Goal: Transaction & Acquisition: Obtain resource

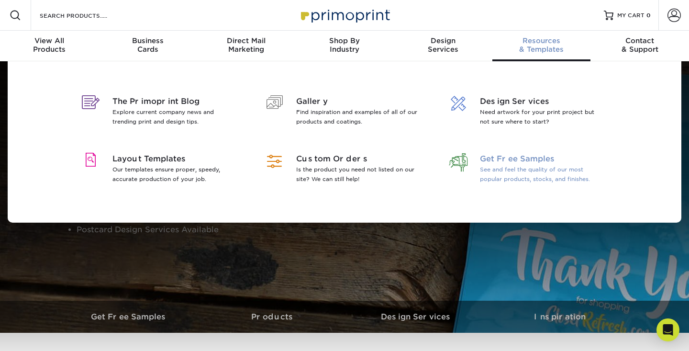
click at [530, 153] on span "Get Free Samples" at bounding box center [542, 158] width 124 height 11
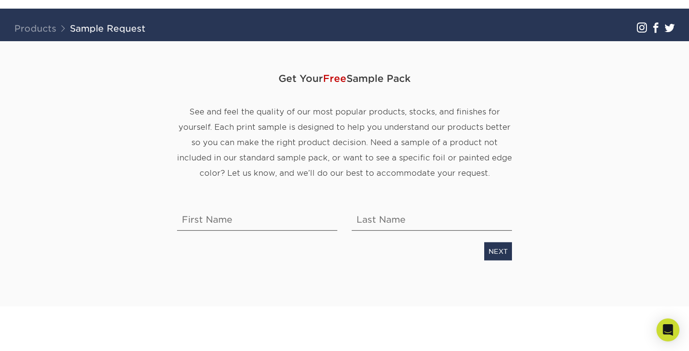
scroll to position [66, 0]
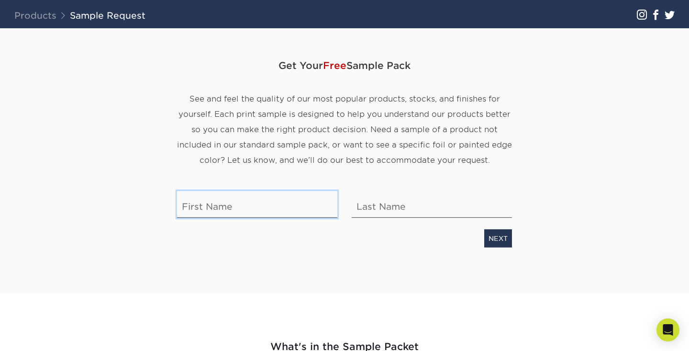
click at [305, 213] on input "text" at bounding box center [257, 204] width 160 height 27
type input "Sameer"
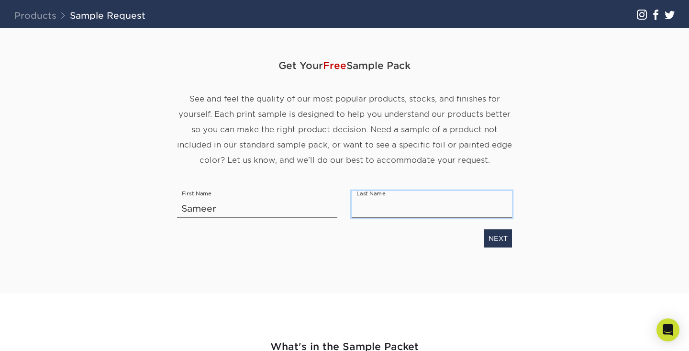
click at [387, 216] on input "text" at bounding box center [432, 204] width 160 height 27
type input "Mulla"
click at [496, 235] on link "NEXT" at bounding box center [498, 238] width 28 height 18
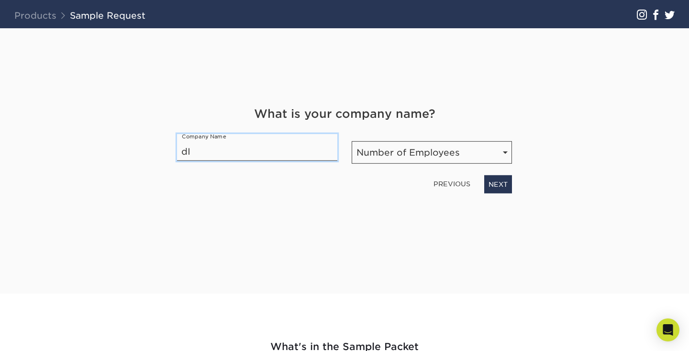
type input "d"
type input "DIS"
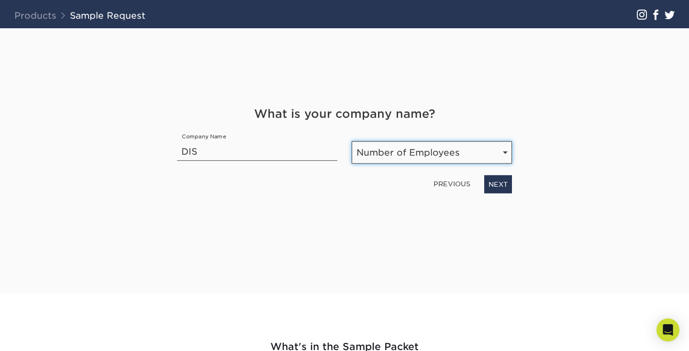
select select "11-50"
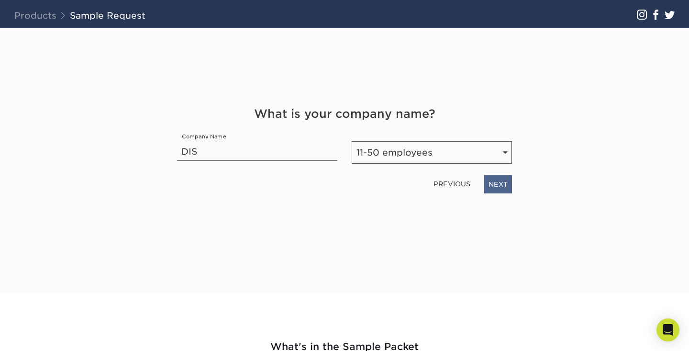
click at [498, 180] on link "NEXT" at bounding box center [498, 184] width 28 height 18
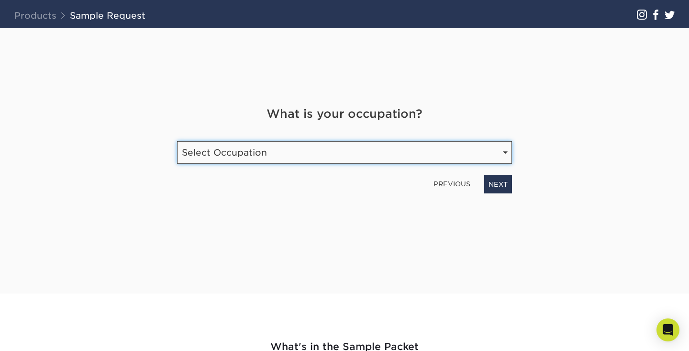
select select "Technology"
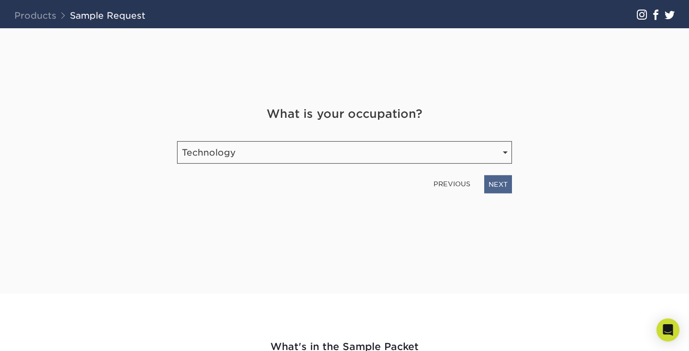
click at [511, 182] on link "NEXT" at bounding box center [498, 184] width 28 height 18
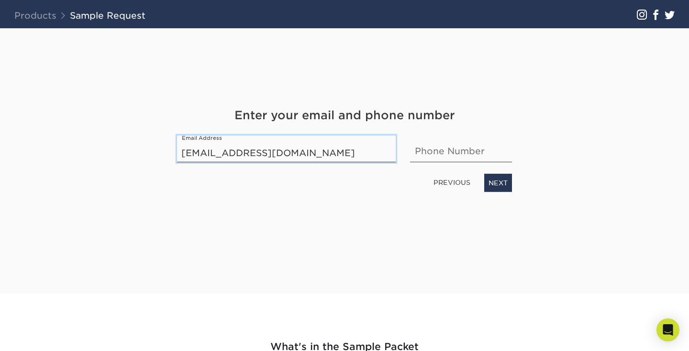
type input "vaidikak@mosaic-apps.com"
click at [409, 149] on div "Phone Number" at bounding box center [461, 148] width 116 height 27
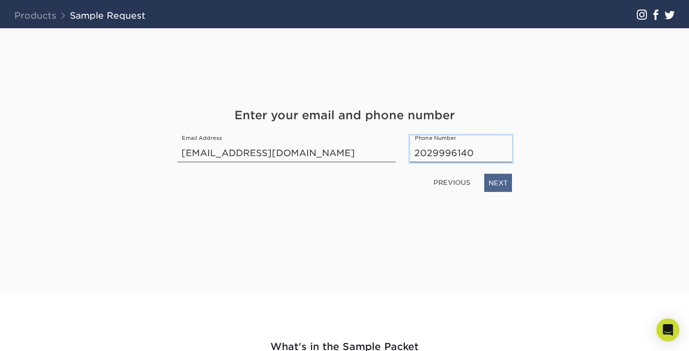
type input "2029996140"
click at [493, 181] on link "NEXT" at bounding box center [498, 182] width 28 height 18
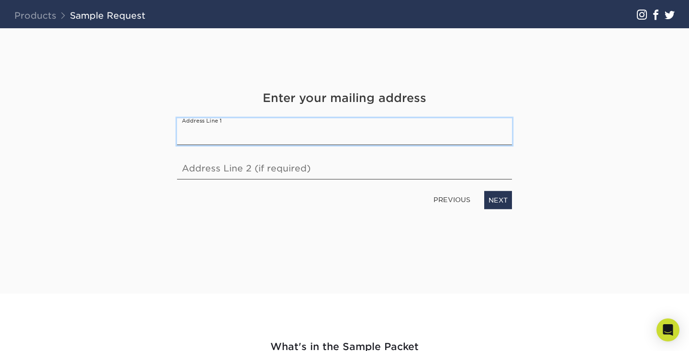
paste input "42438 Longacre Dr Chantilly VA 20152"
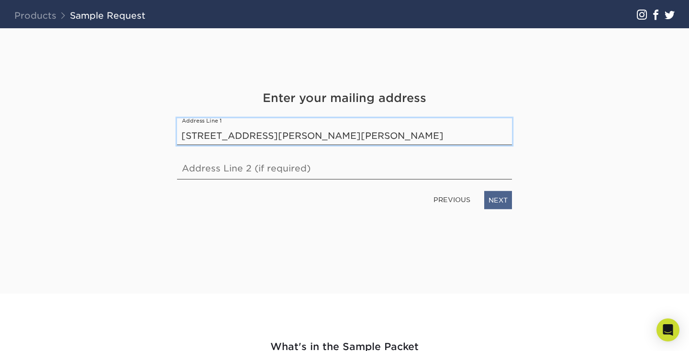
type input "42438 Longacre Dr Chantilly VA 20152"
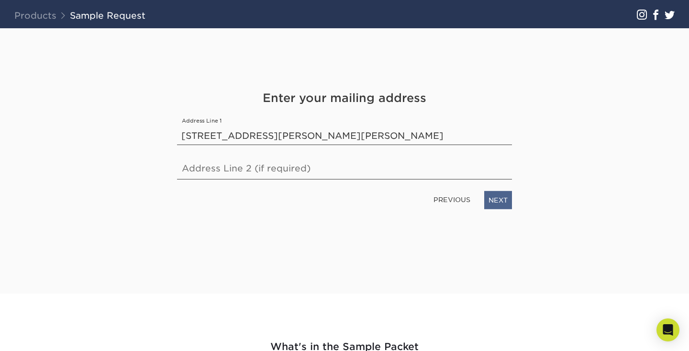
click at [508, 200] on link "NEXT" at bounding box center [498, 200] width 28 height 18
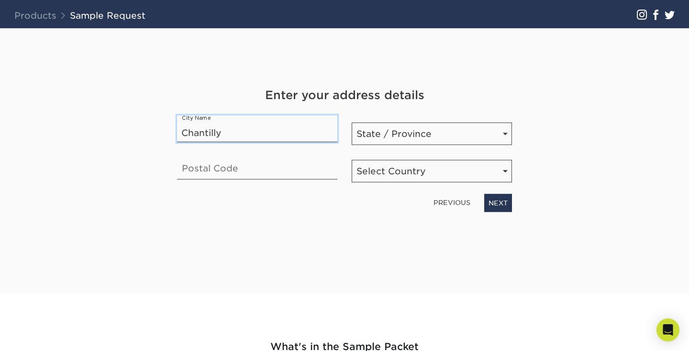
type input "Chantilly"
select select "VA"
type input "20152"
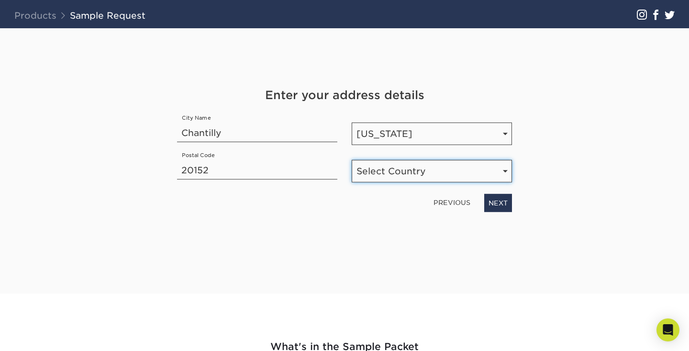
select select "US"
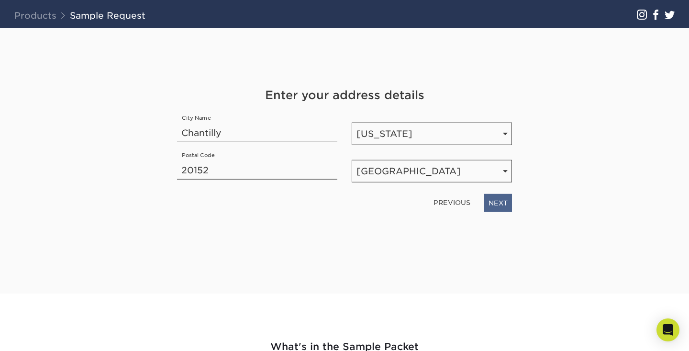
click at [488, 200] on link "NEXT" at bounding box center [498, 202] width 28 height 18
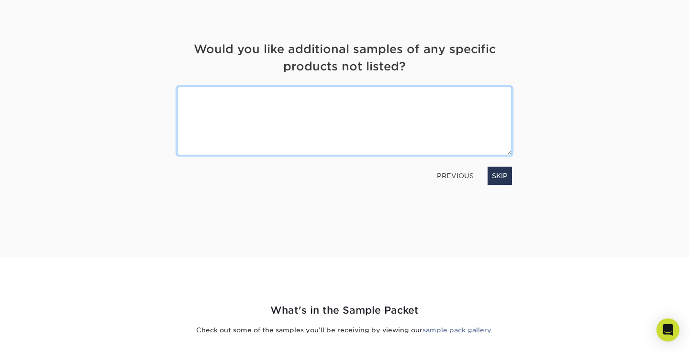
scroll to position [81, 0]
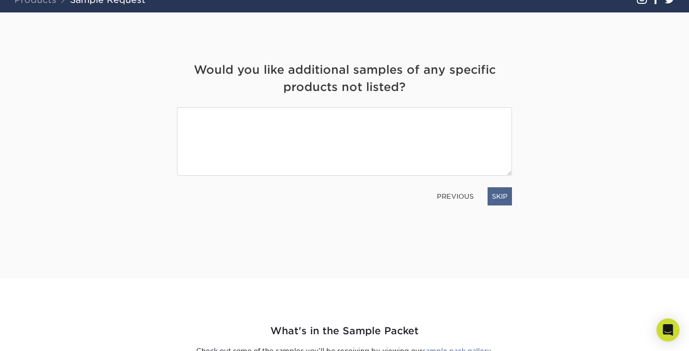
click at [500, 201] on link "SKIP" at bounding box center [500, 196] width 24 height 18
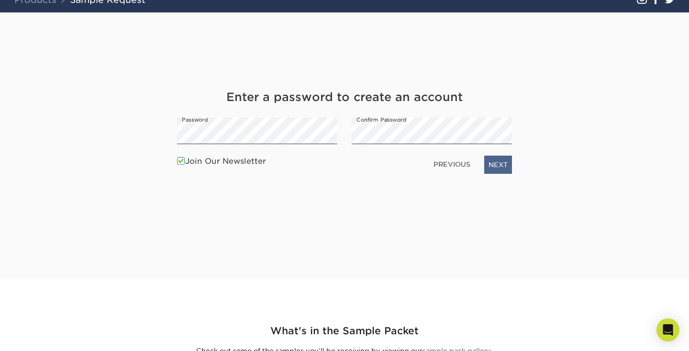
click at [502, 165] on link "NEXT" at bounding box center [498, 165] width 28 height 18
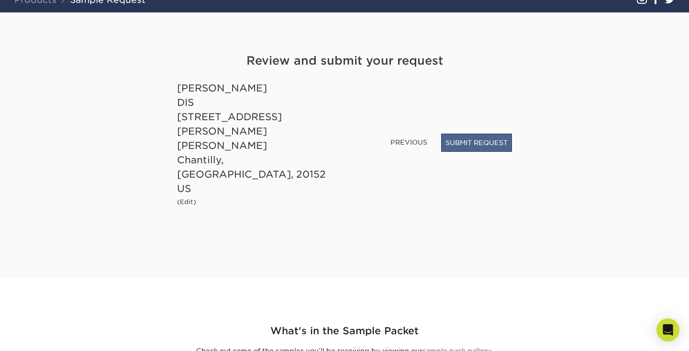
click at [472, 152] on button "SUBMIT REQUEST" at bounding box center [476, 143] width 71 height 18
